Goal: Transaction & Acquisition: Purchase product/service

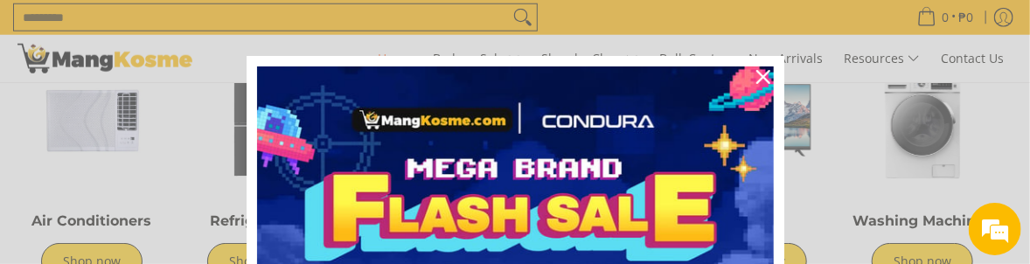
scroll to position [607, 0]
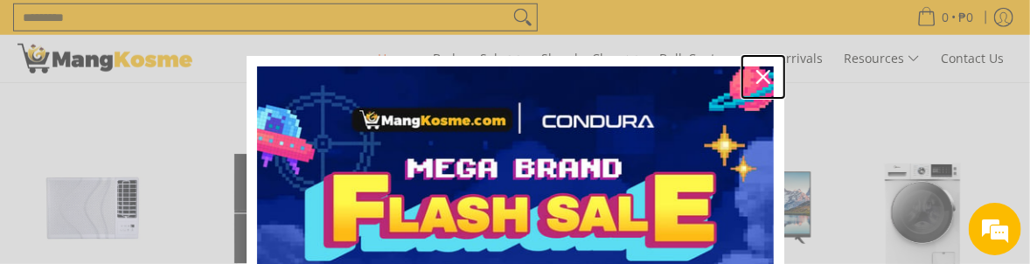
click at [757, 80] on icon "close icon" at bounding box center [764, 77] width 14 height 14
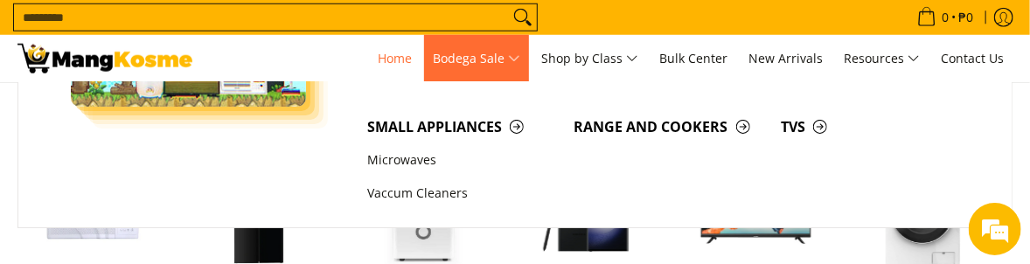
scroll to position [0, 0]
click at [413, 120] on span "Small Appliances" at bounding box center [462, 127] width 190 height 22
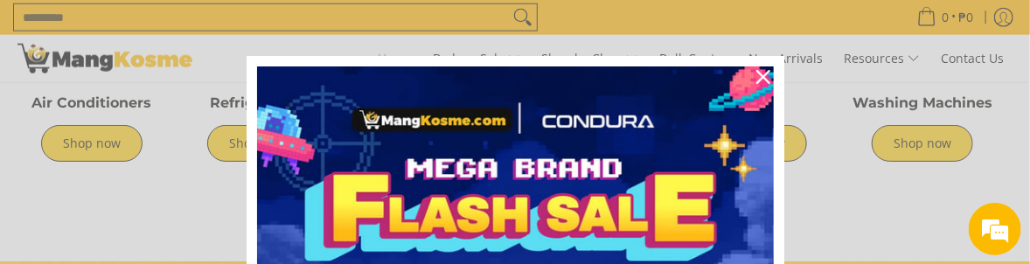
scroll to position [1132, 0]
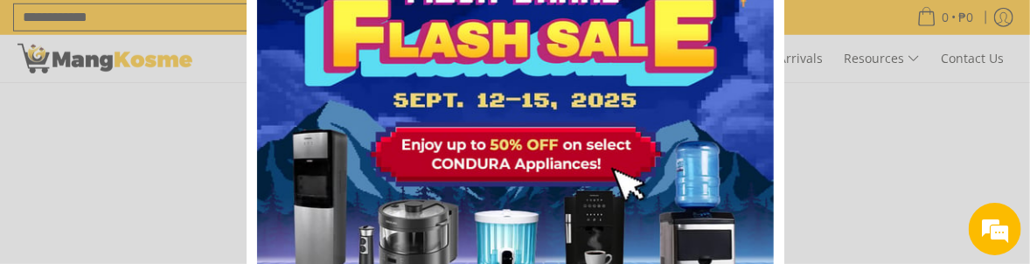
scroll to position [262, 0]
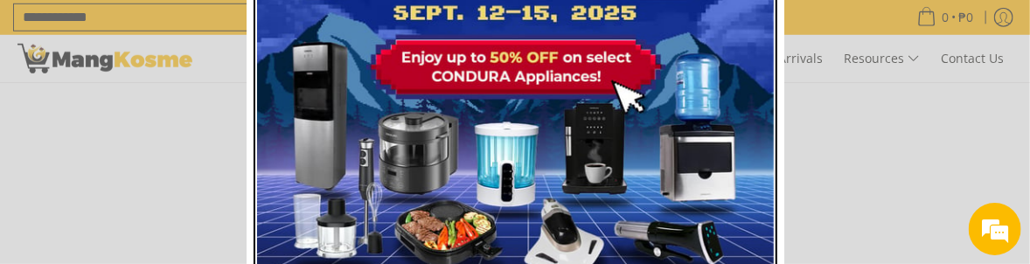
click at [493, 179] on img "Marketing offer form" at bounding box center [515, 62] width 517 height 517
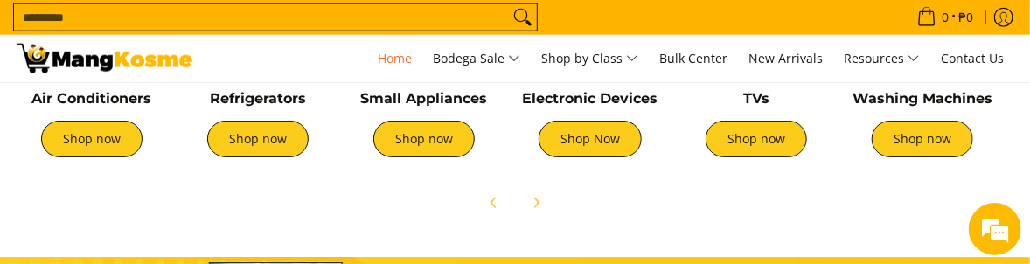
scroll to position [787, 0]
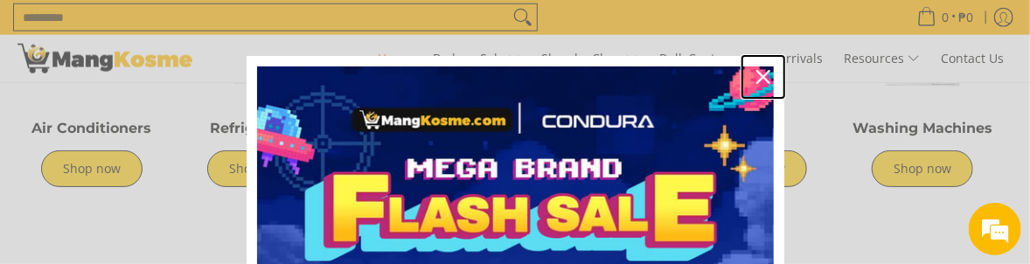
click at [757, 79] on icon "close icon" at bounding box center [764, 77] width 14 height 14
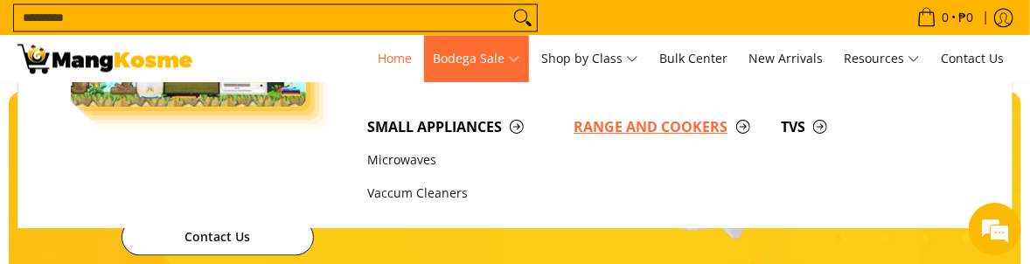
scroll to position [0, 2638]
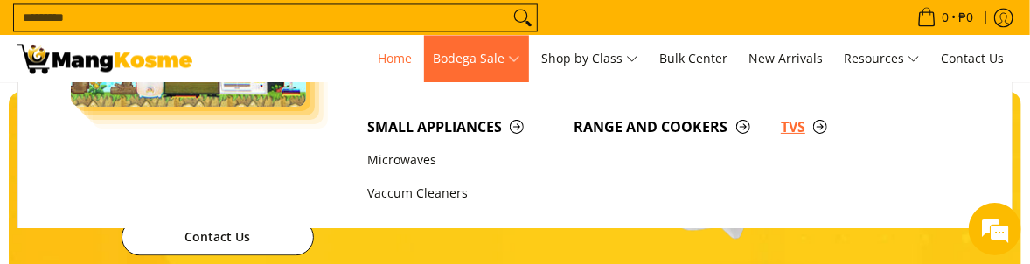
click at [791, 122] on span "TVs" at bounding box center [876, 127] width 190 height 22
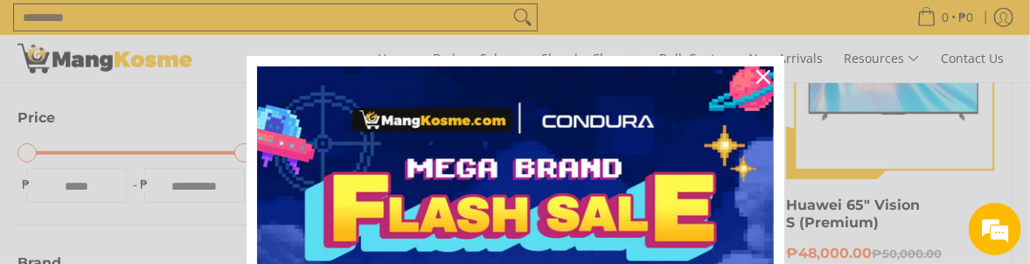
scroll to position [434, 0]
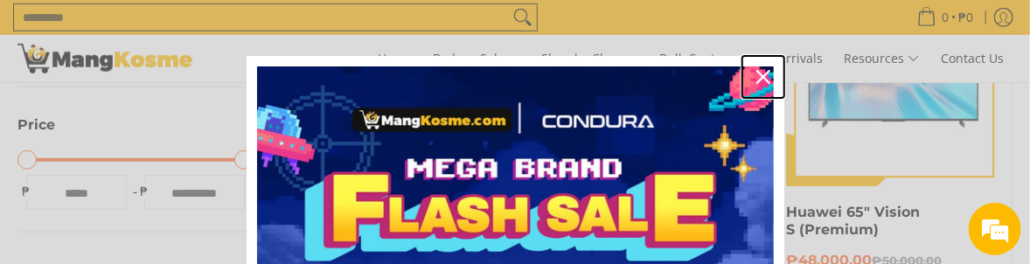
drag, startPoint x: 755, startPoint y: 74, endPoint x: 755, endPoint y: 85, distance: 10.5
click at [757, 74] on icon "close icon" at bounding box center [764, 77] width 14 height 14
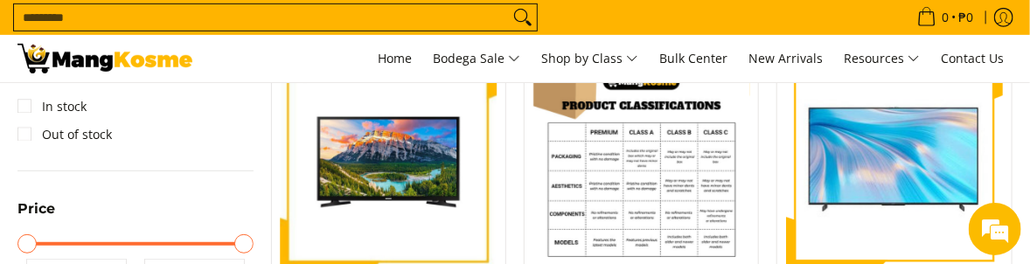
scroll to position [525, 0]
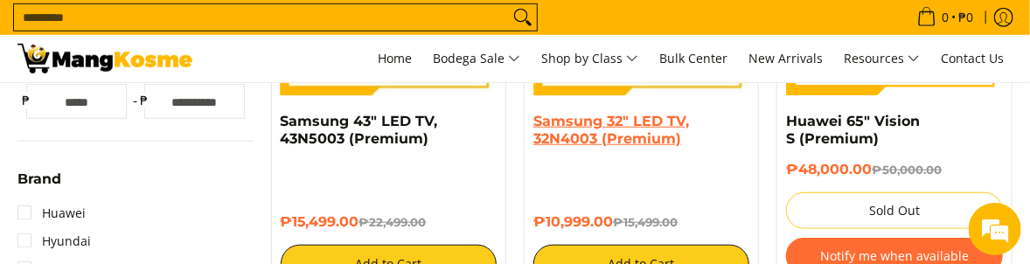
click at [593, 144] on link "Samsung 32" LED TV, 32N4003 (Premium)" at bounding box center [612, 130] width 156 height 34
